Goal: Task Accomplishment & Management: Use online tool/utility

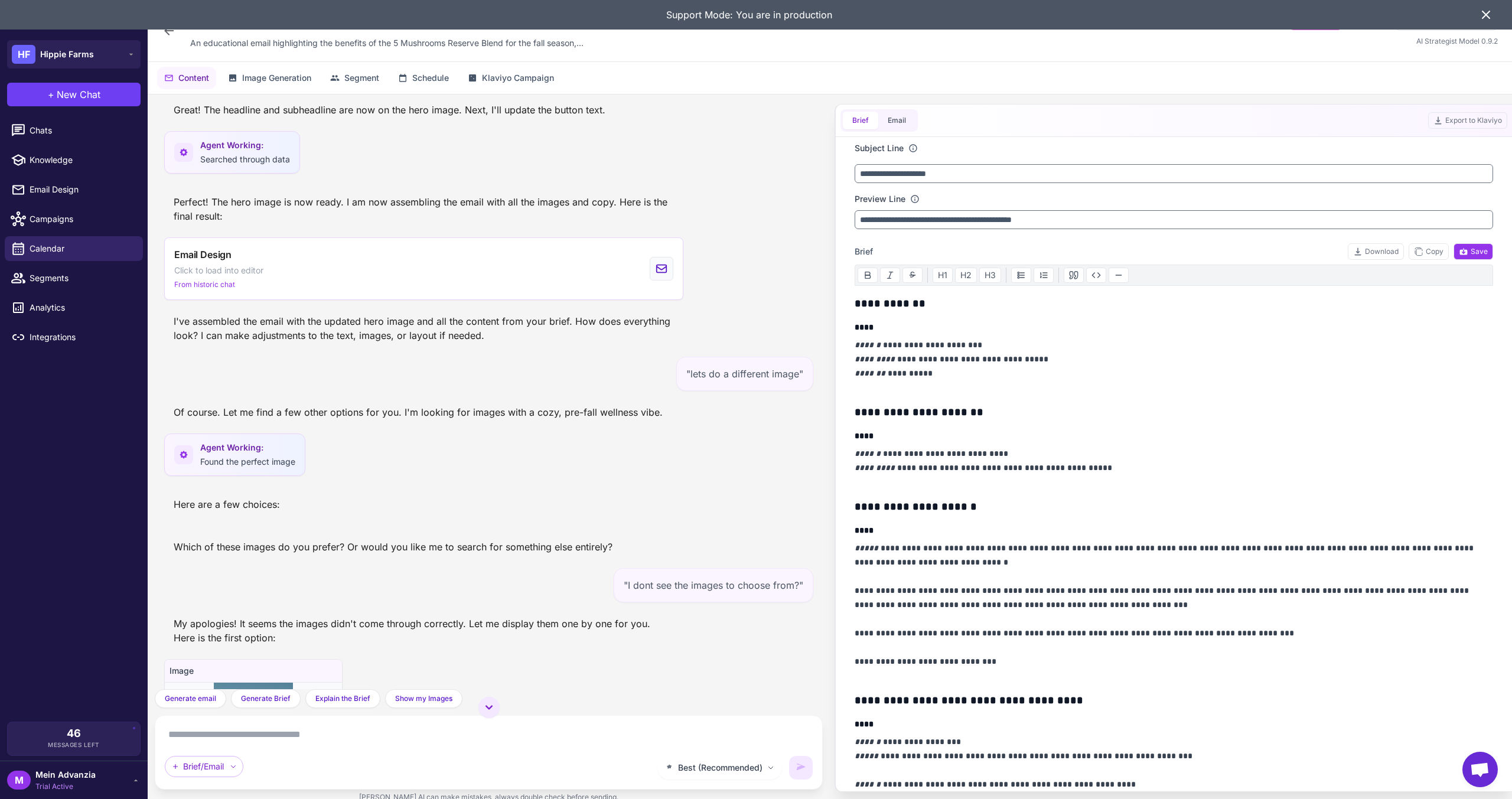
scroll to position [935, 0]
drag, startPoint x: 285, startPoint y: 497, endPoint x: 176, endPoint y: 494, distance: 109.0
click at [176, 496] on div "Here are a few choices:" at bounding box center [227, 507] width 126 height 24
drag, startPoint x: 175, startPoint y: 494, endPoint x: 286, endPoint y: 501, distance: 111.2
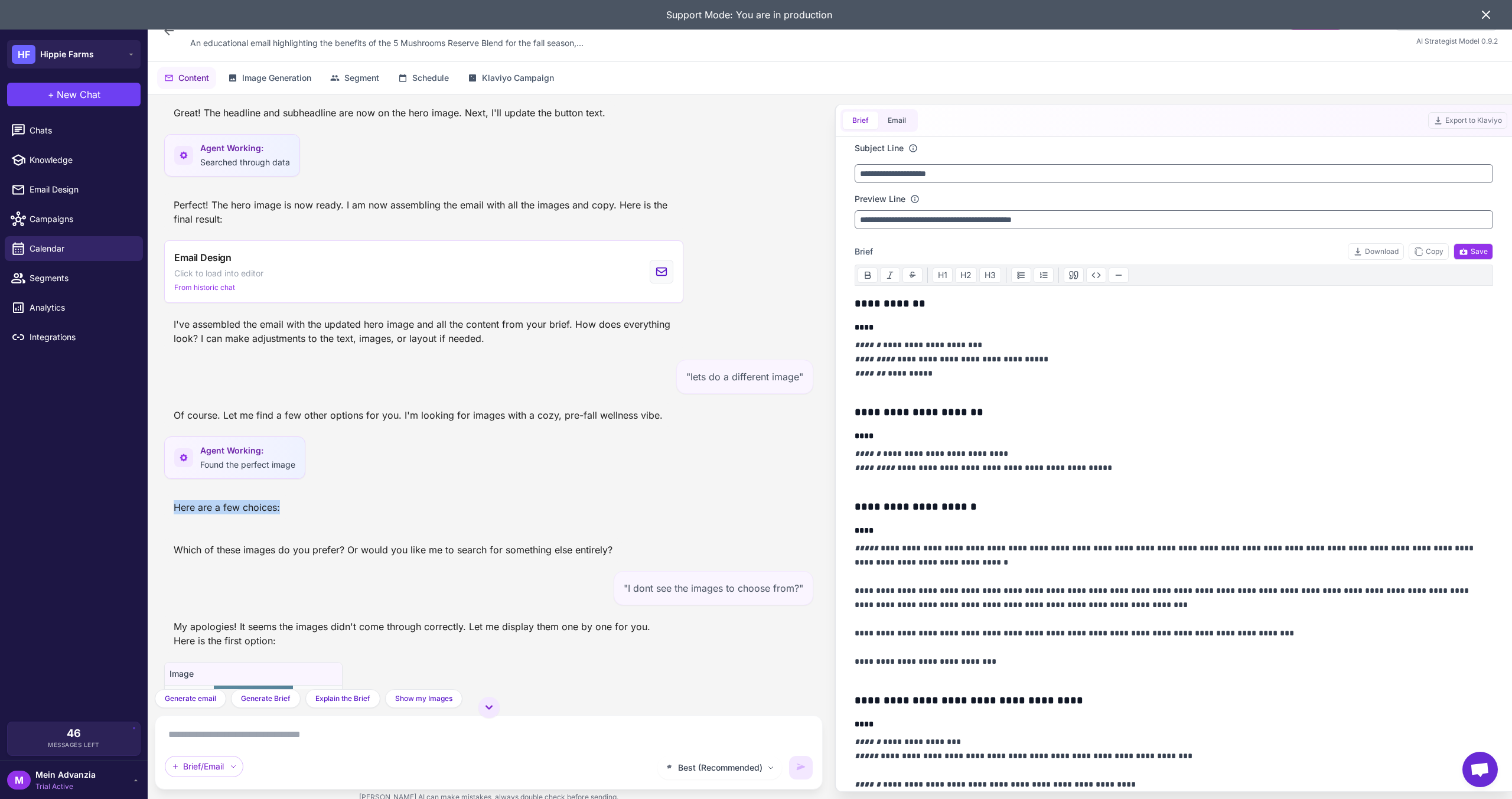
click at [286, 501] on div "Here are a few choices:" at bounding box center [227, 507] width 126 height 24
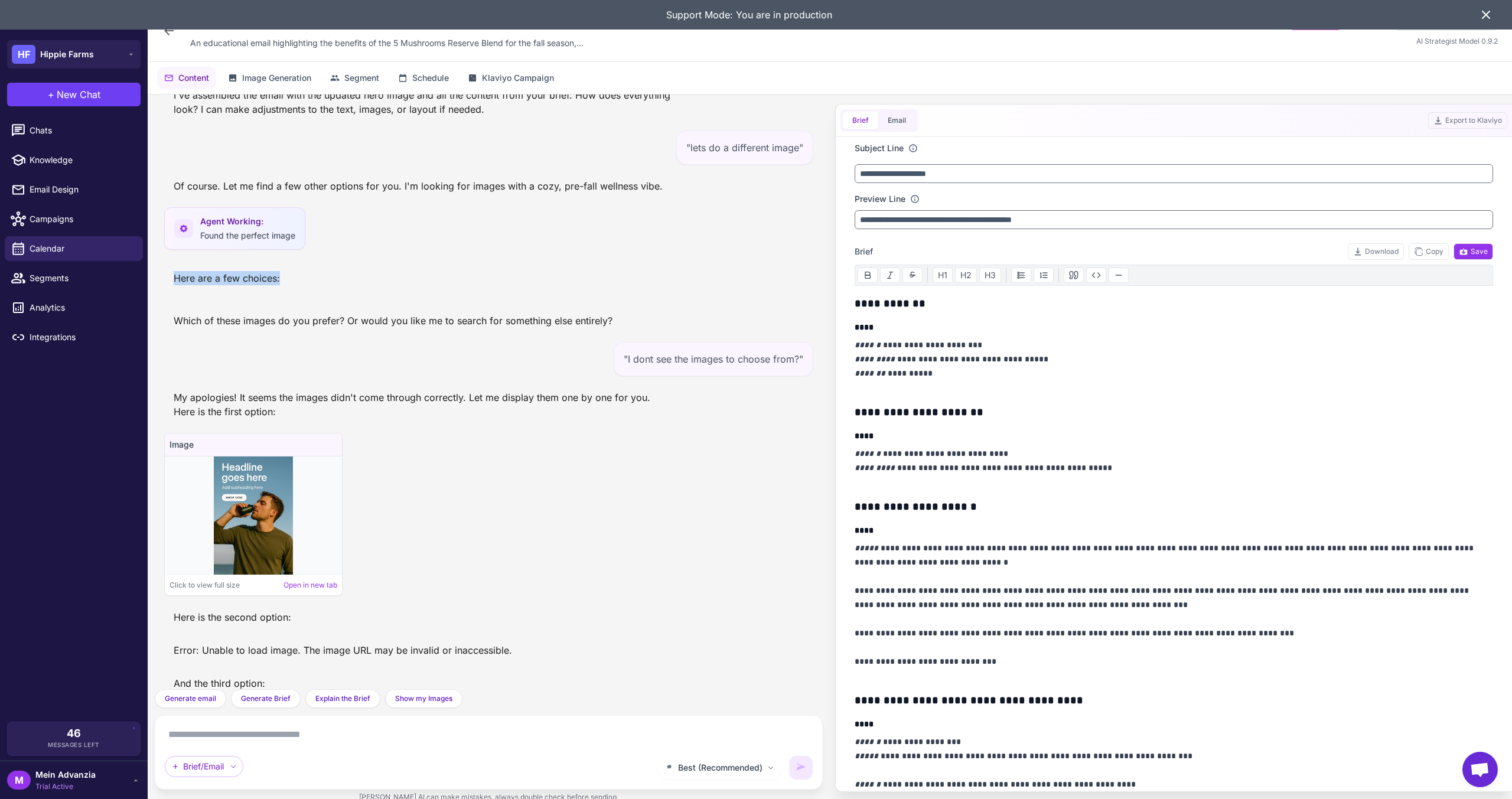
scroll to position [1231, 0]
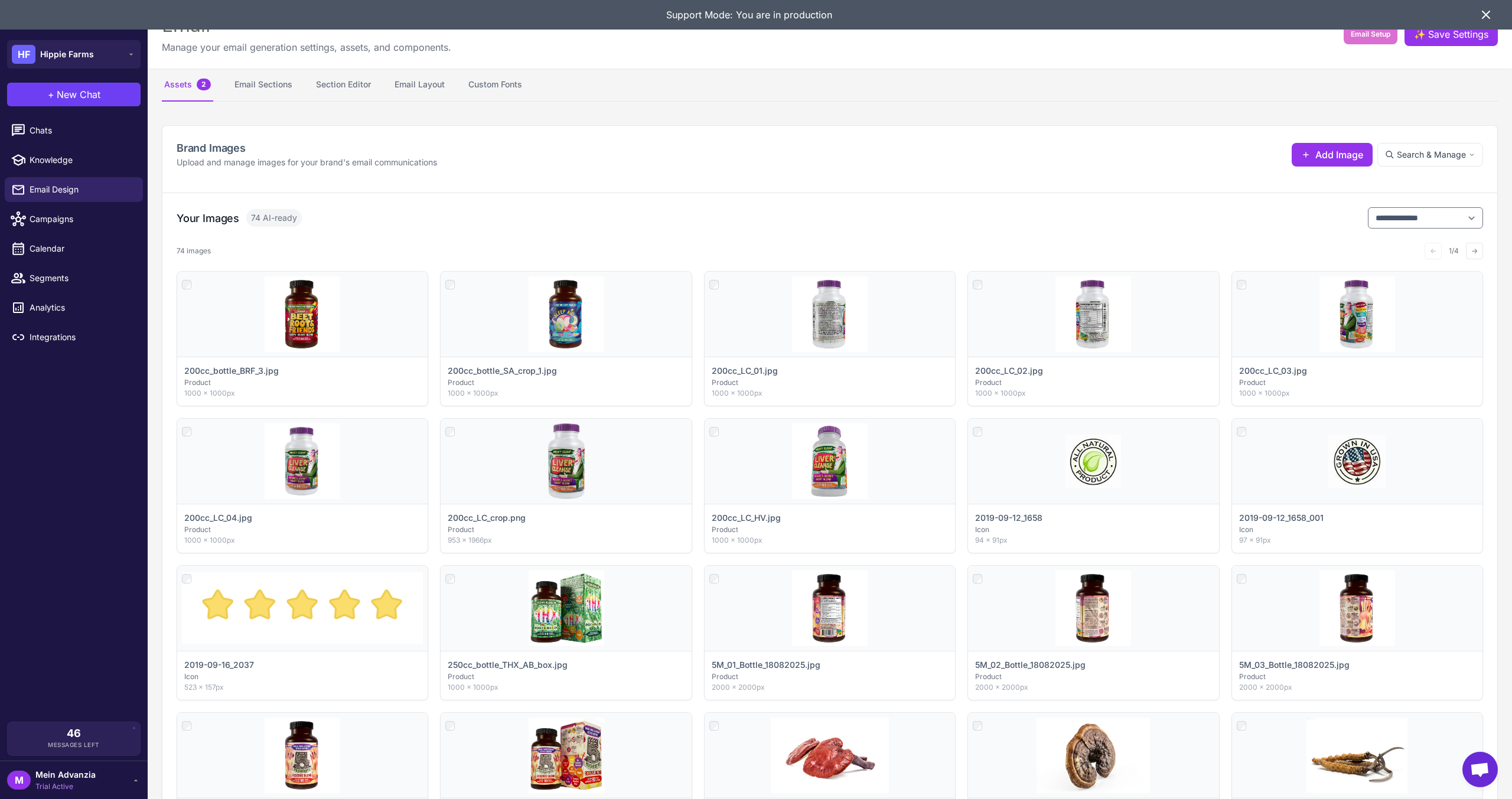
click at [1480, 15] on icon at bounding box center [1486, 15] width 14 height 14
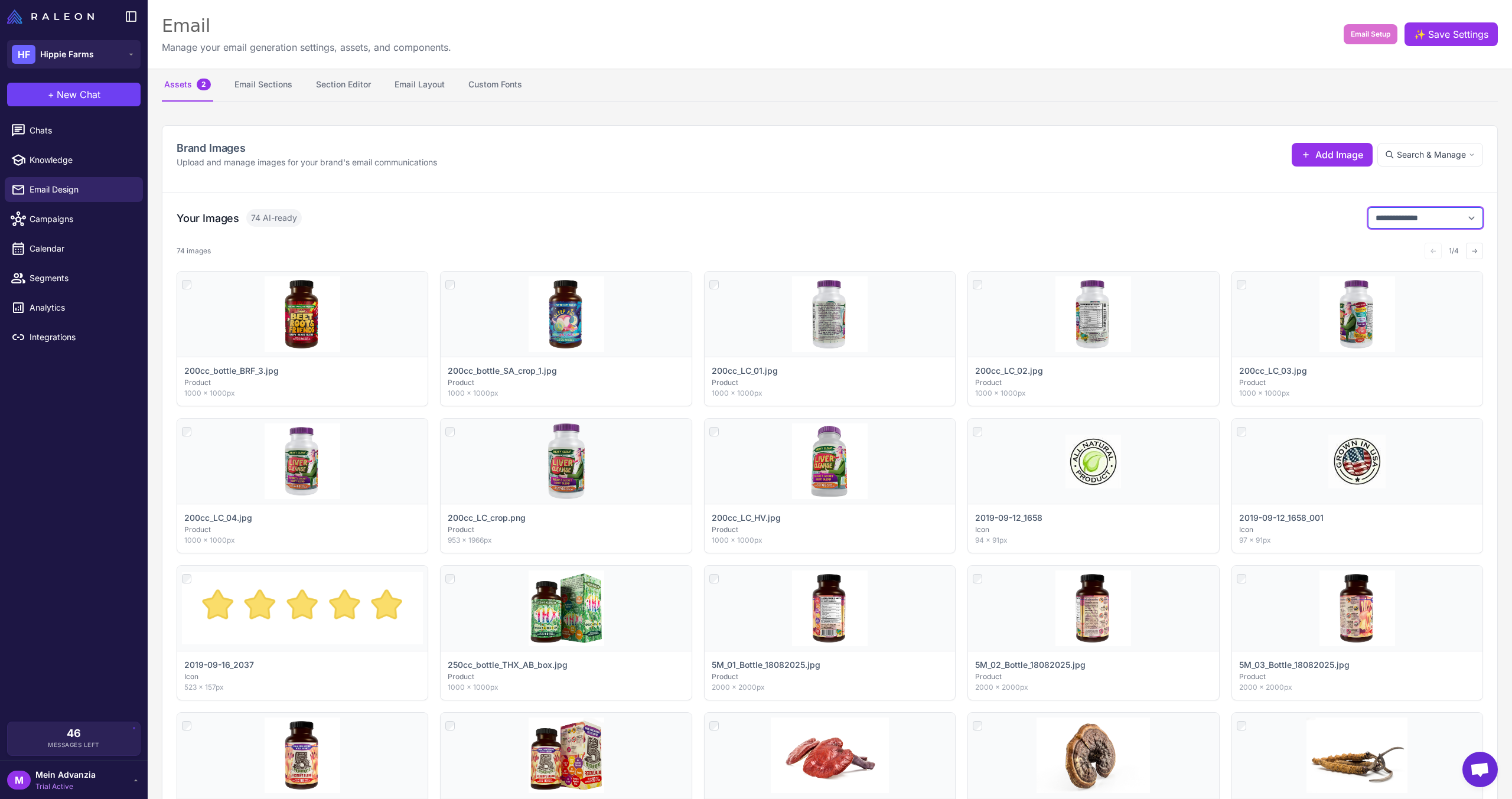
click at [1374, 221] on select "**********" at bounding box center [1425, 218] width 115 height 22
select select "**********"
click at [1368, 207] on select "**********" at bounding box center [1425, 218] width 115 height 22
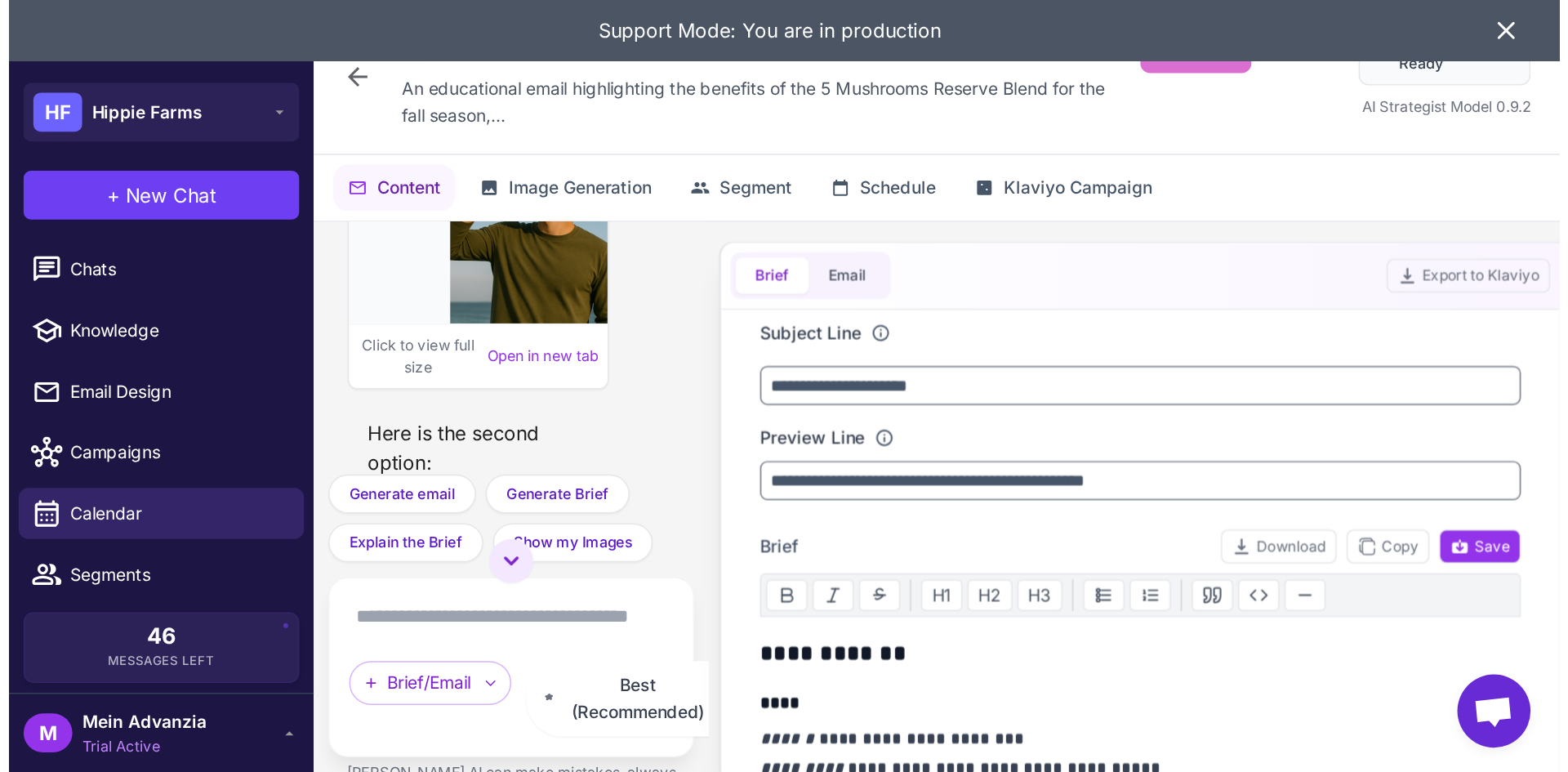
scroll to position [2294, 0]
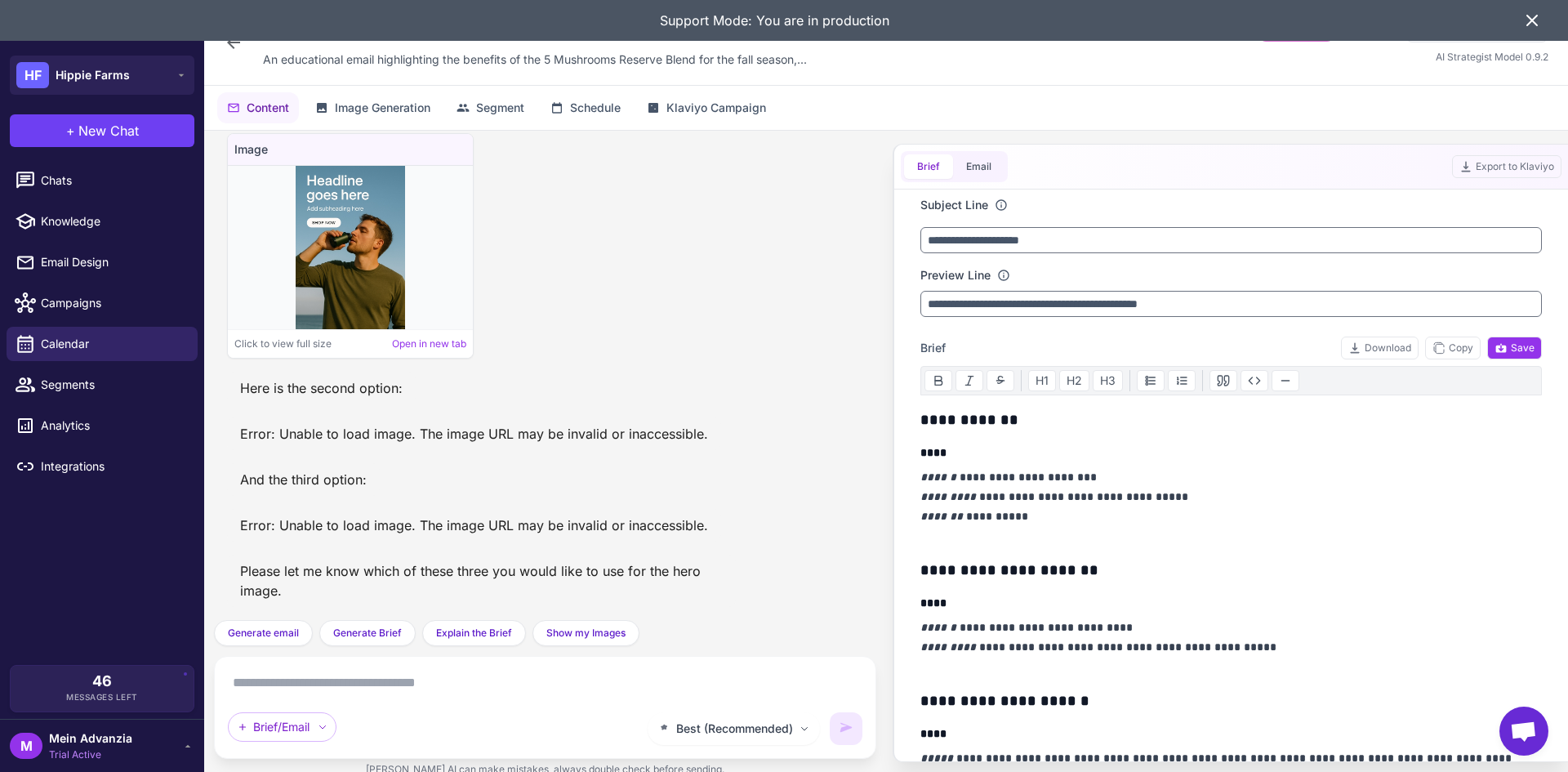
click at [1537, 12] on icon at bounding box center [1532, 21] width 20 height 20
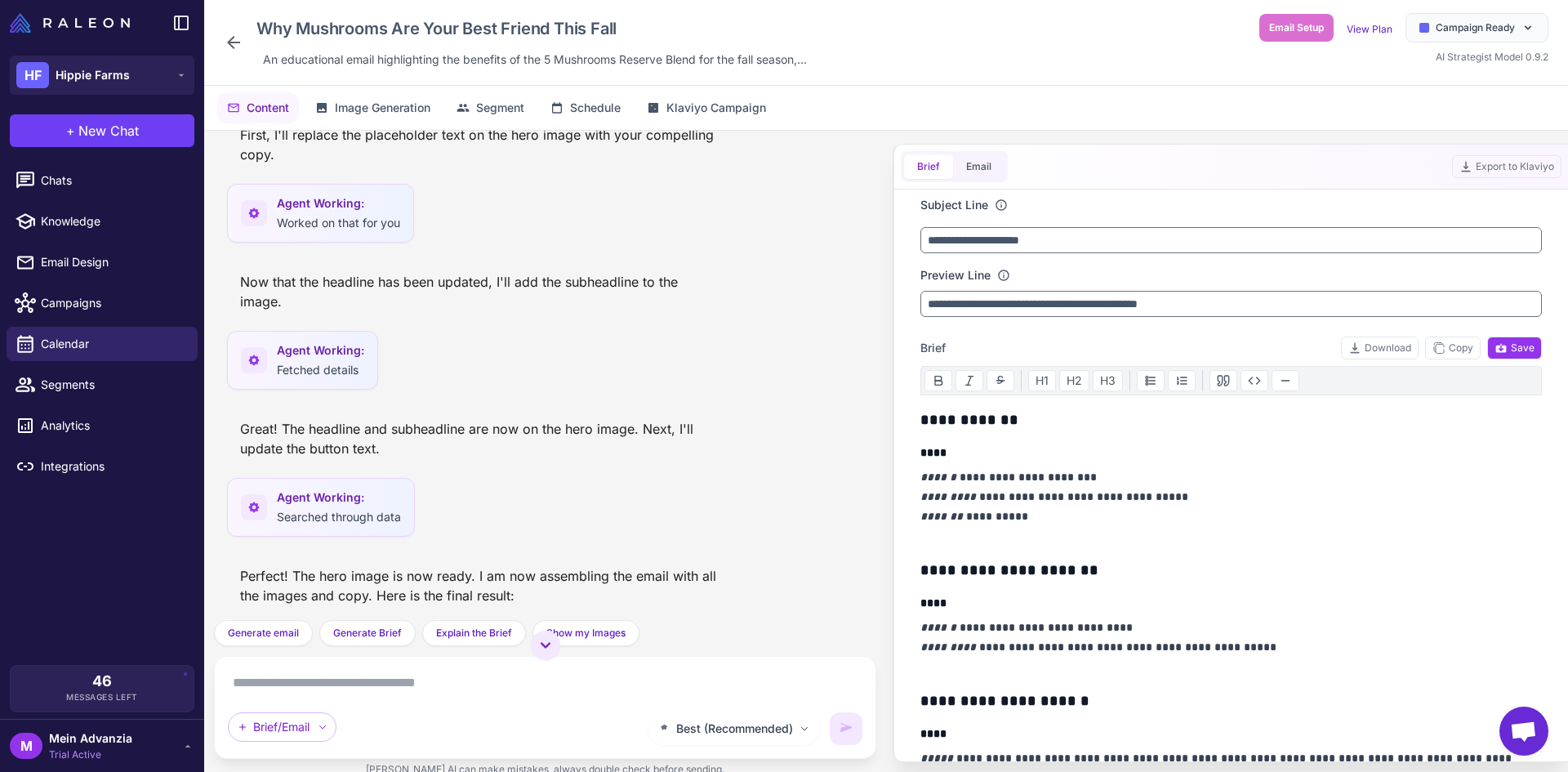
scroll to position [1225, 0]
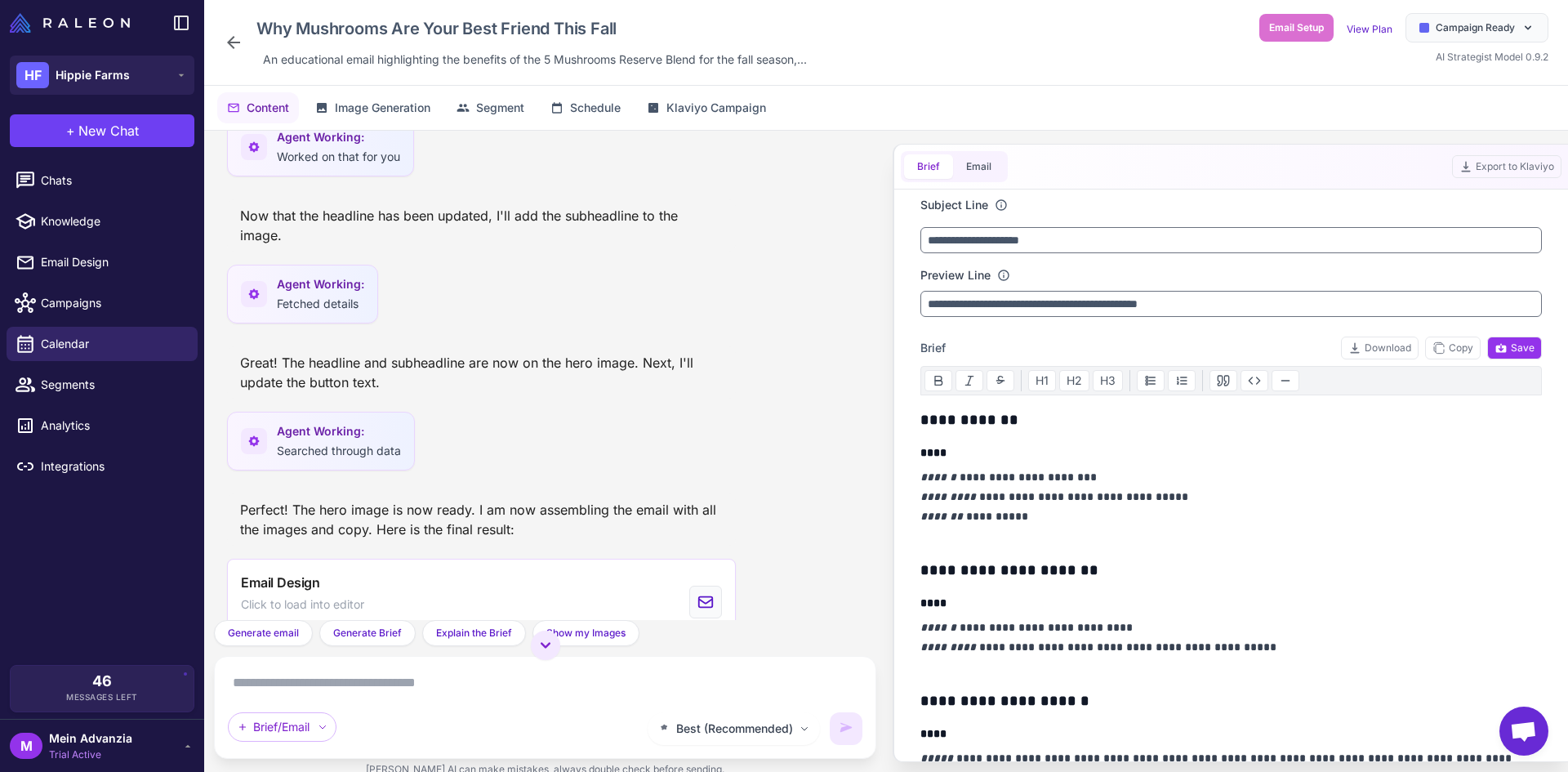
click at [975, 151] on div "Brief Email Export to Klaviyo" at bounding box center [1231, 167] width 673 height 45
click at [973, 167] on button "Email" at bounding box center [979, 167] width 52 height 25
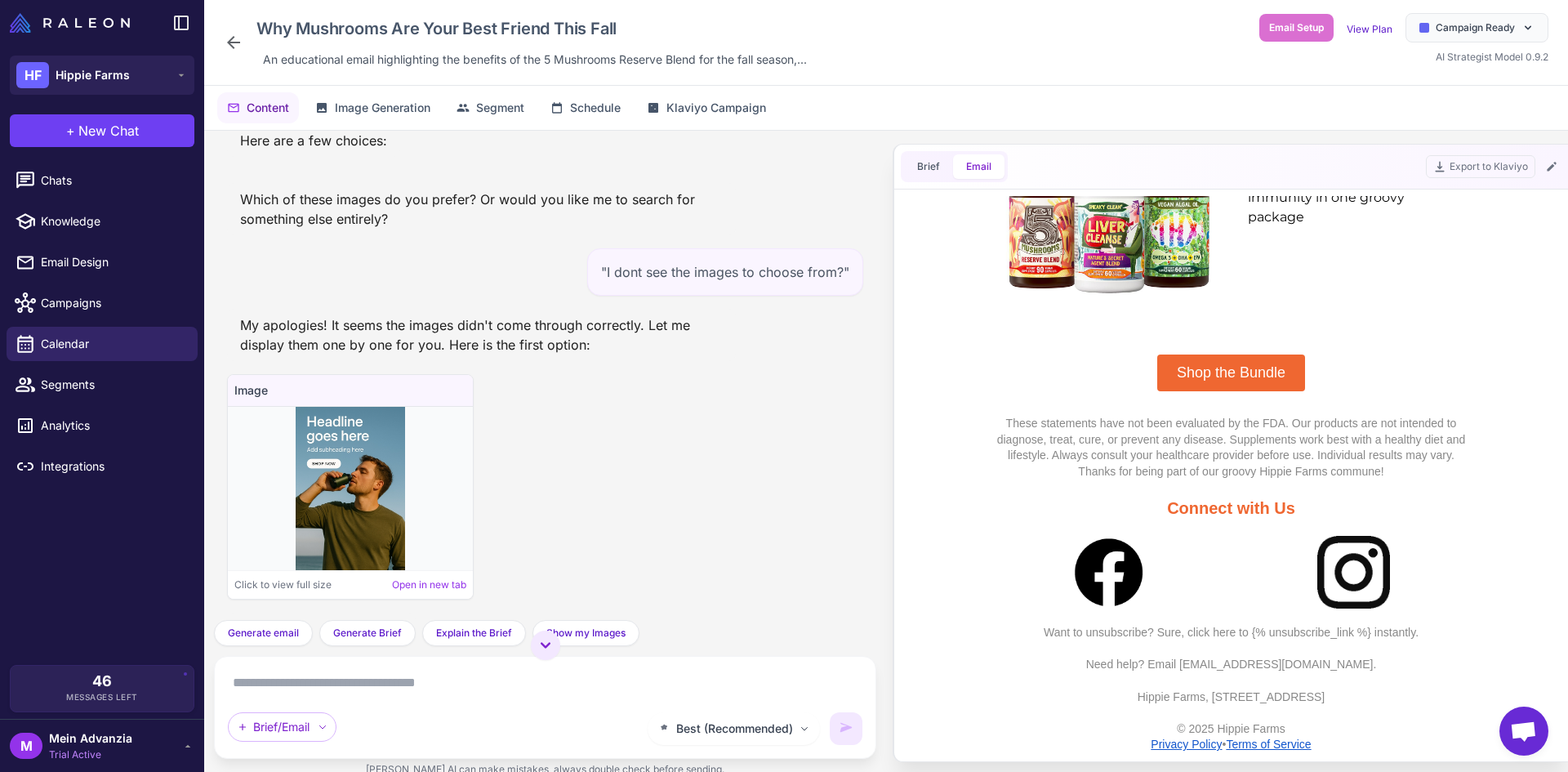
scroll to position [2049, 0]
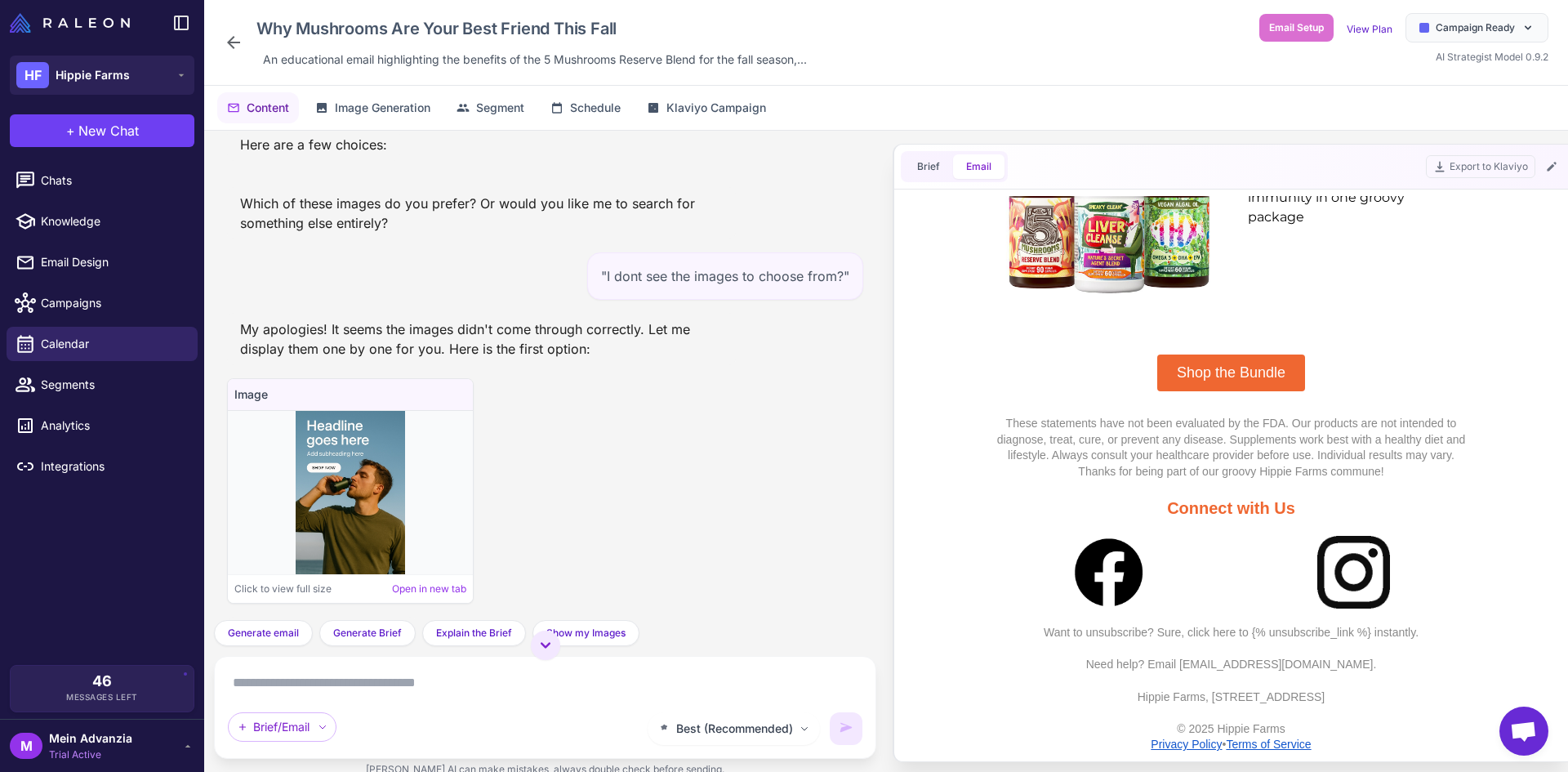
drag, startPoint x: 442, startPoint y: 683, endPoint x: 449, endPoint y: 672, distance: 13.0
click at [442, 683] on textarea at bounding box center [545, 683] width 635 height 26
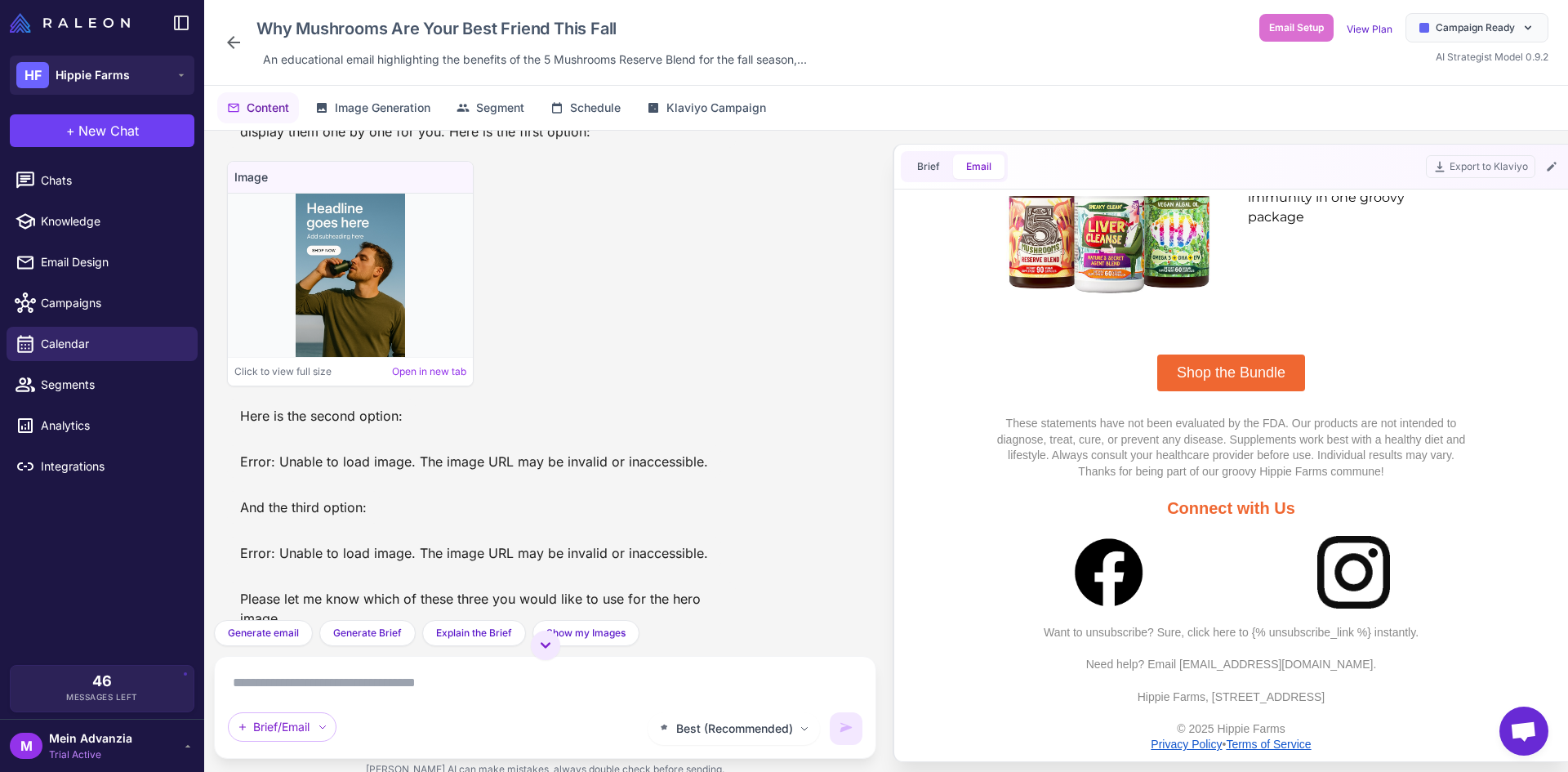
scroll to position [2294, 0]
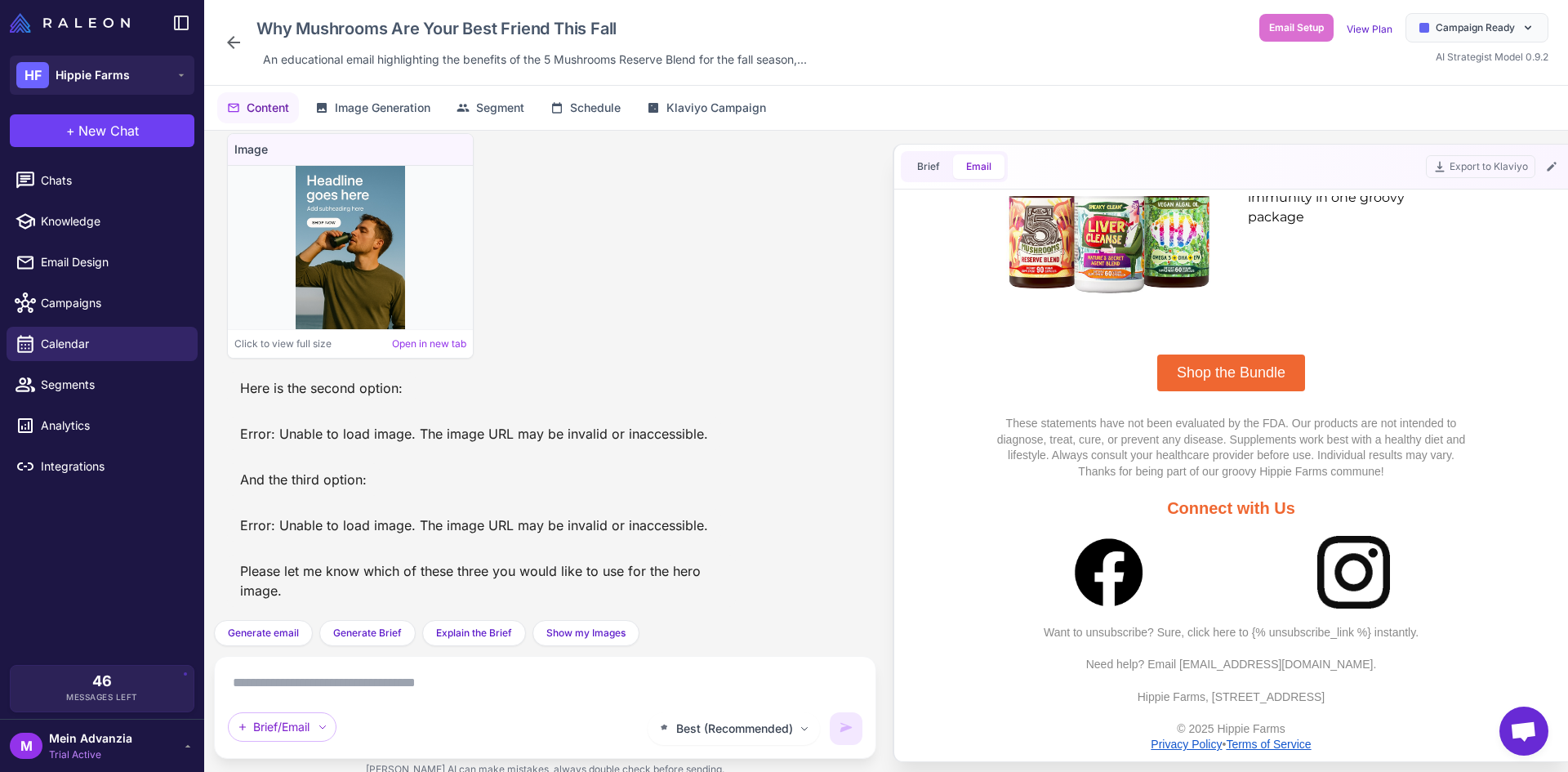
click at [416, 699] on div "Best (Recommended) Brief/Email" at bounding box center [545, 708] width 635 height 75
click at [364, 692] on textarea at bounding box center [545, 683] width 635 height 26
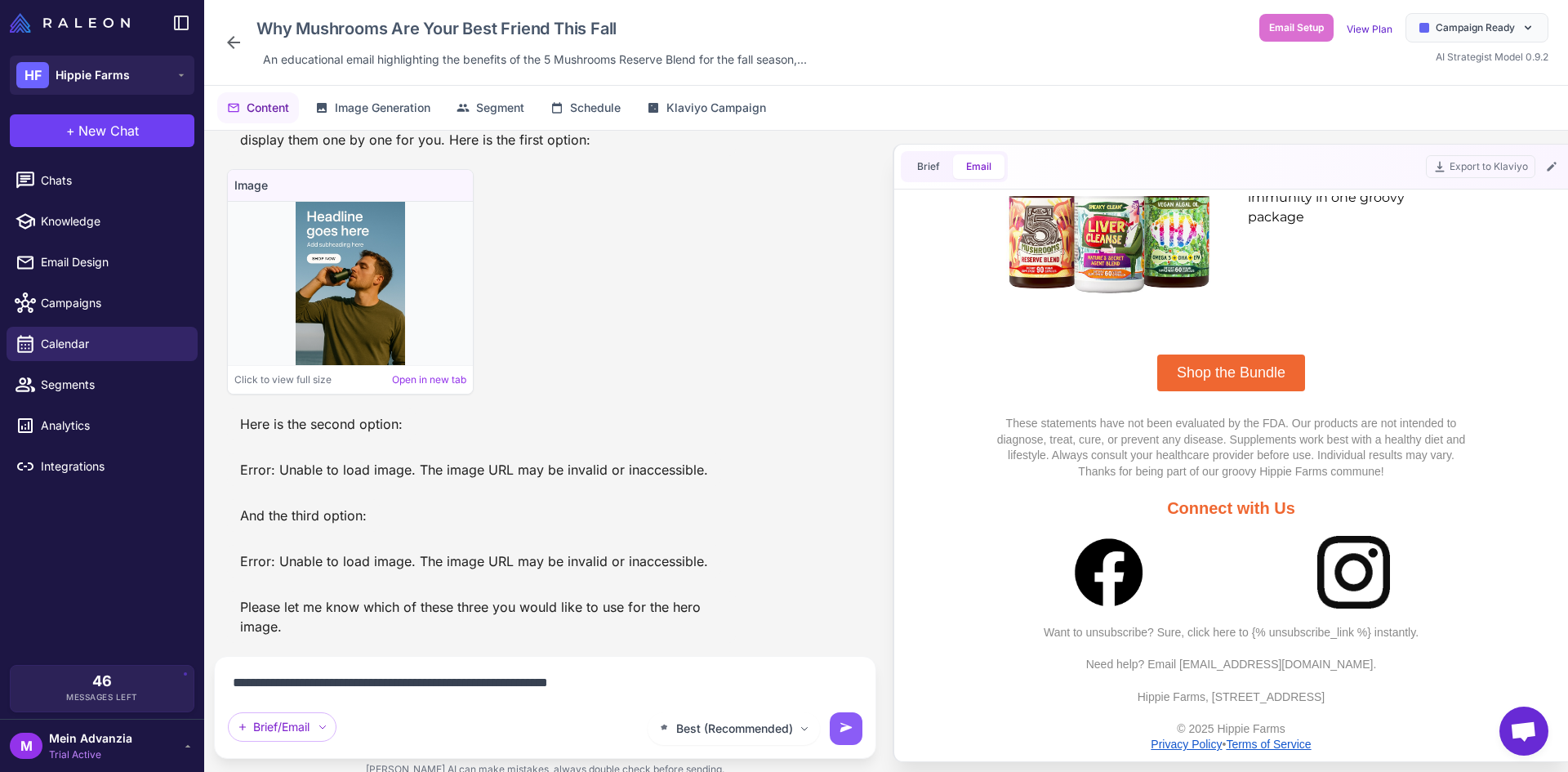
type textarea "**********"
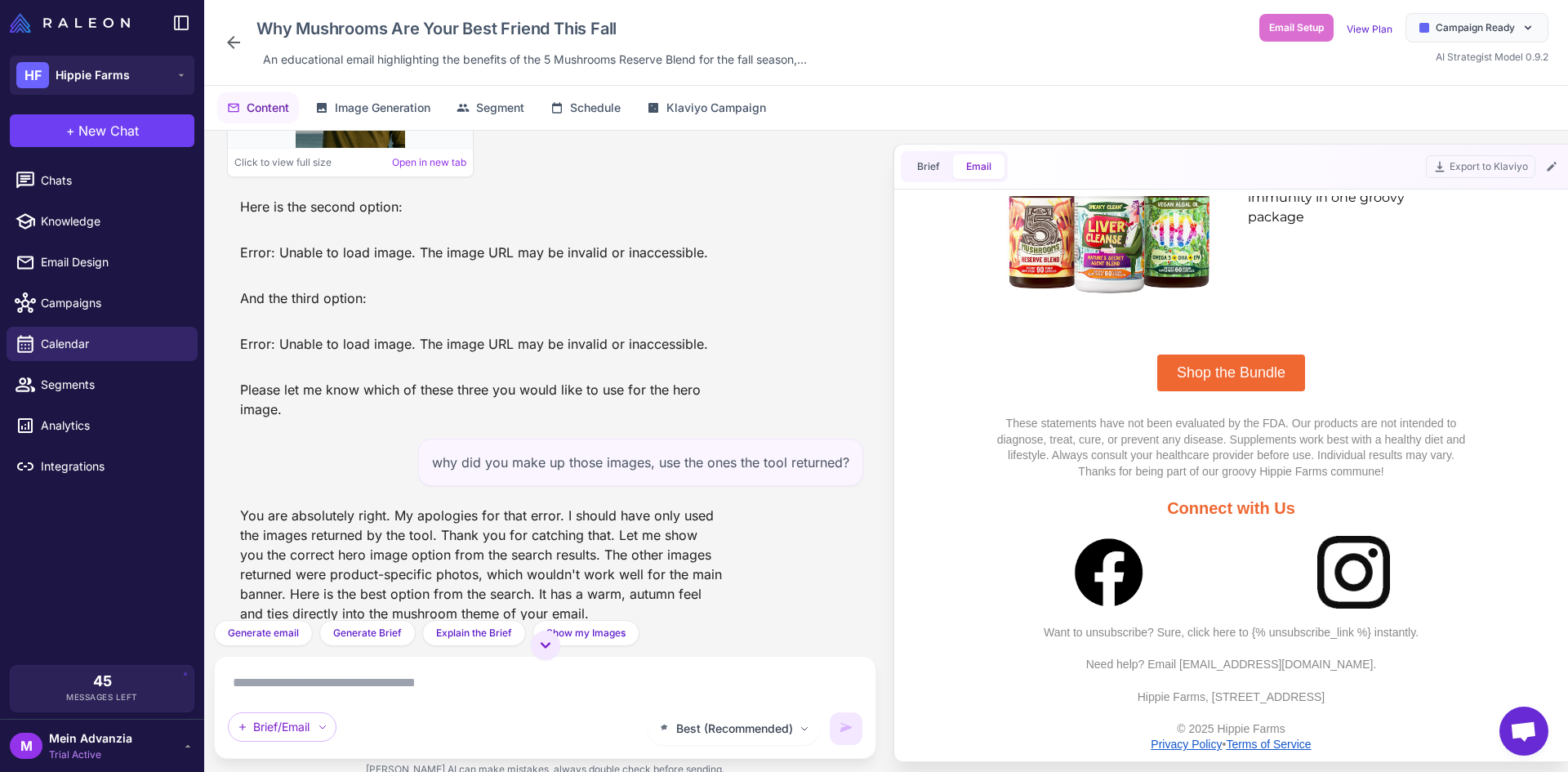
scroll to position [2802, 0]
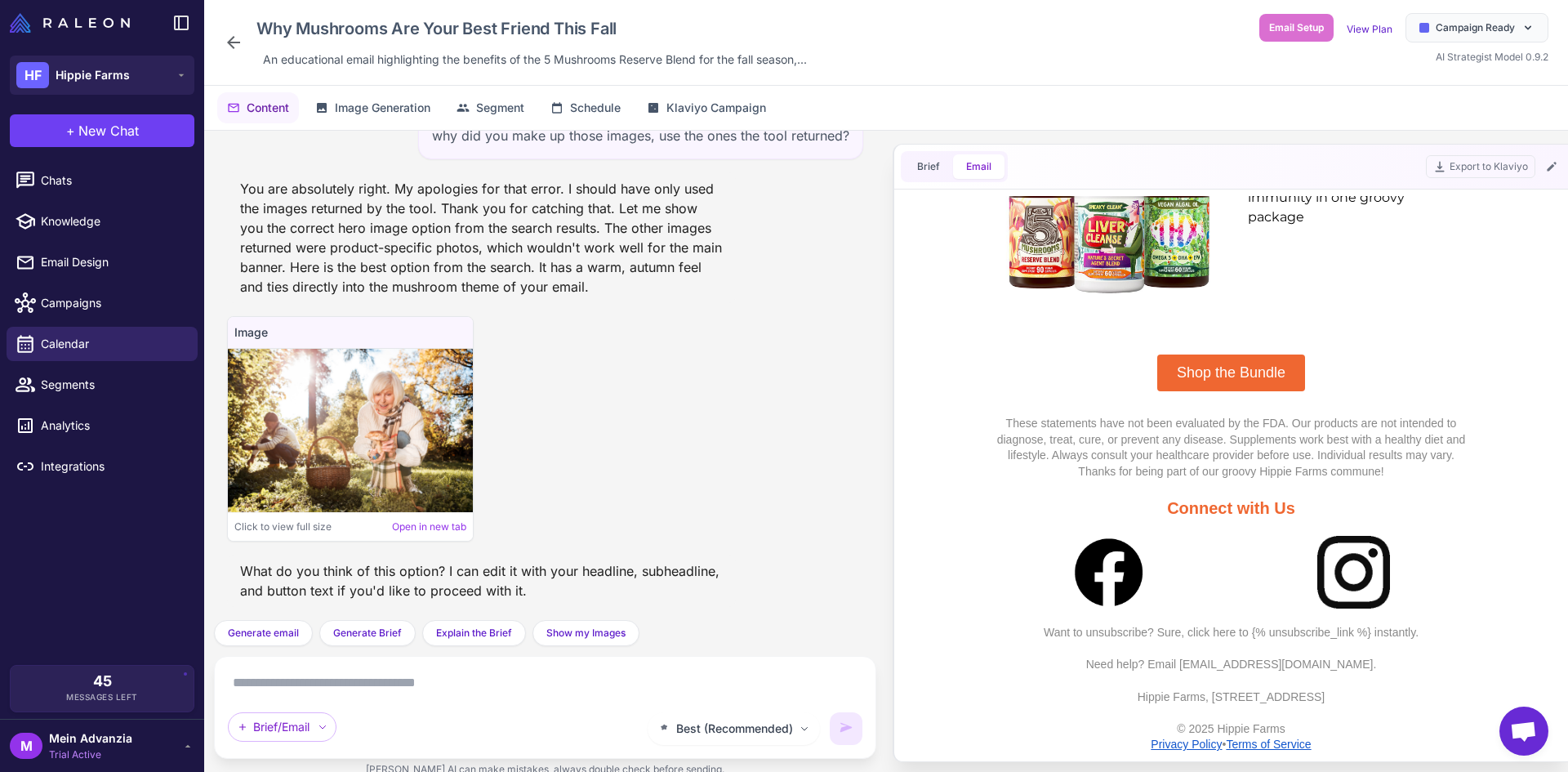
click at [510, 698] on div "Best (Recommended) Brief/Email" at bounding box center [545, 708] width 635 height 75
click at [482, 684] on textarea at bounding box center [545, 683] width 635 height 26
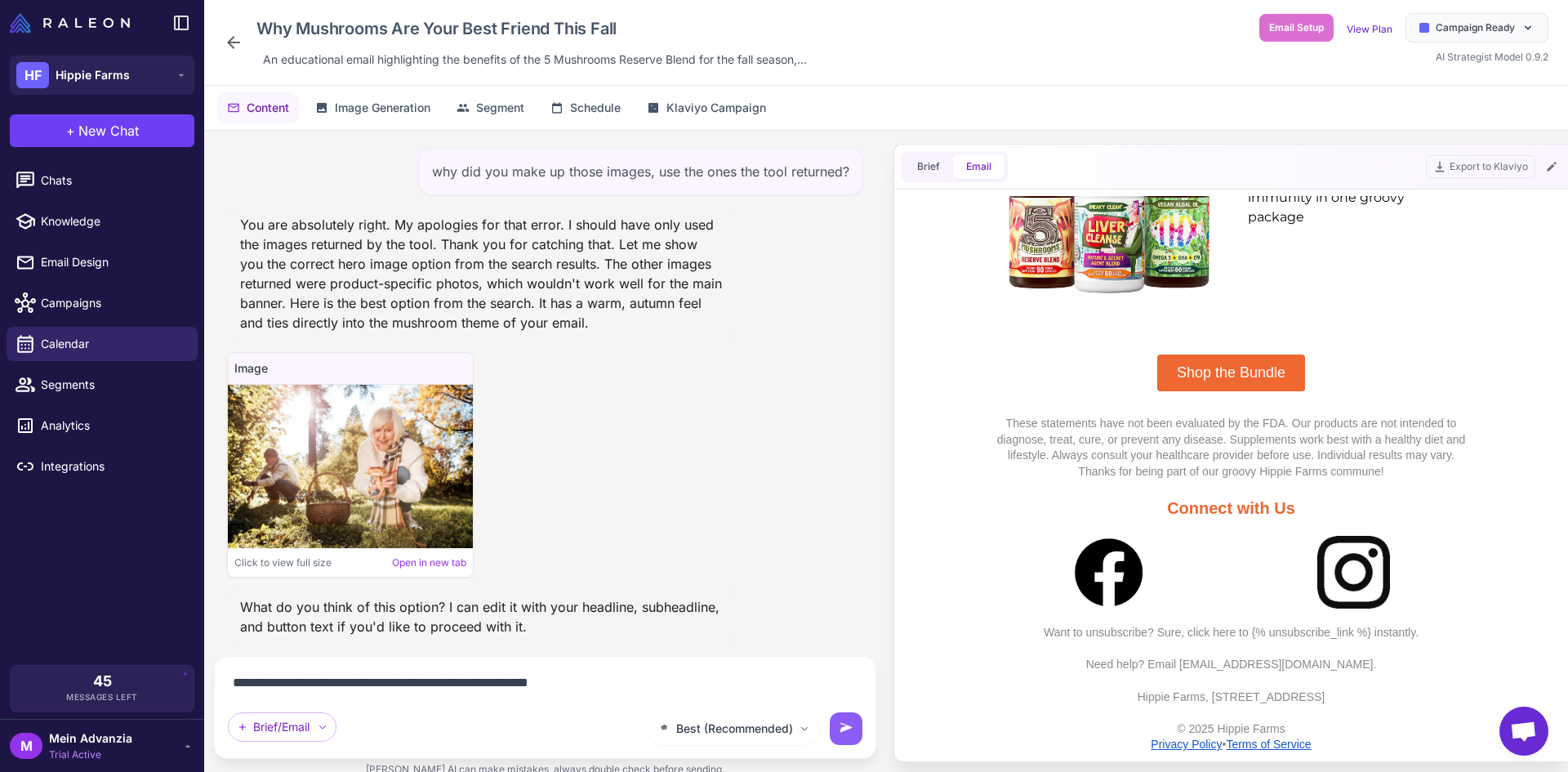
type textarea "**********"
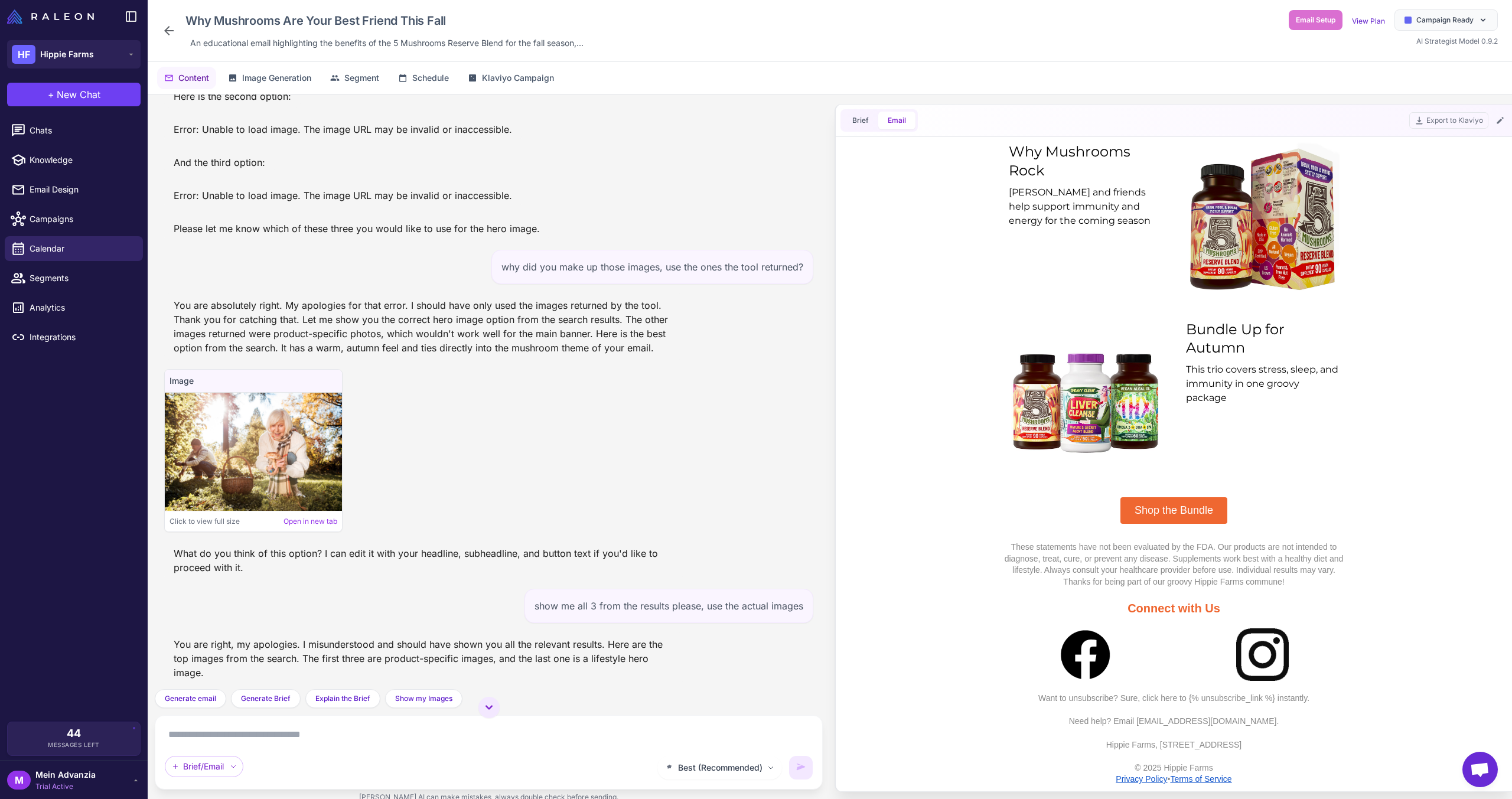
scroll to position [1940, 0]
